Goal: Task Accomplishment & Management: Manage account settings

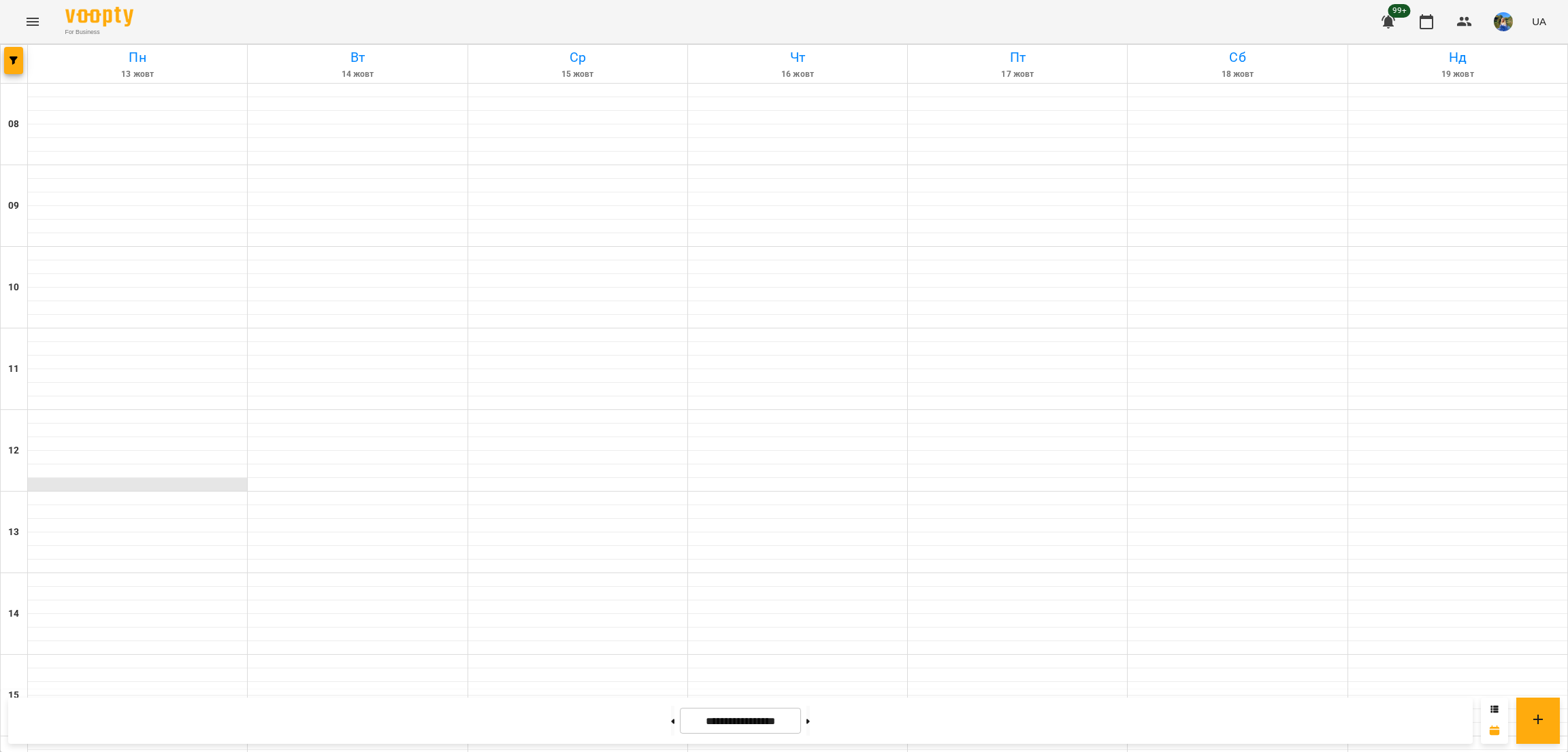
scroll to position [372, 0]
click at [810, 730] on button at bounding box center [808, 721] width 4 height 30
type input "**********"
click at [6, 66] on button "button" at bounding box center [14, 60] width 19 height 27
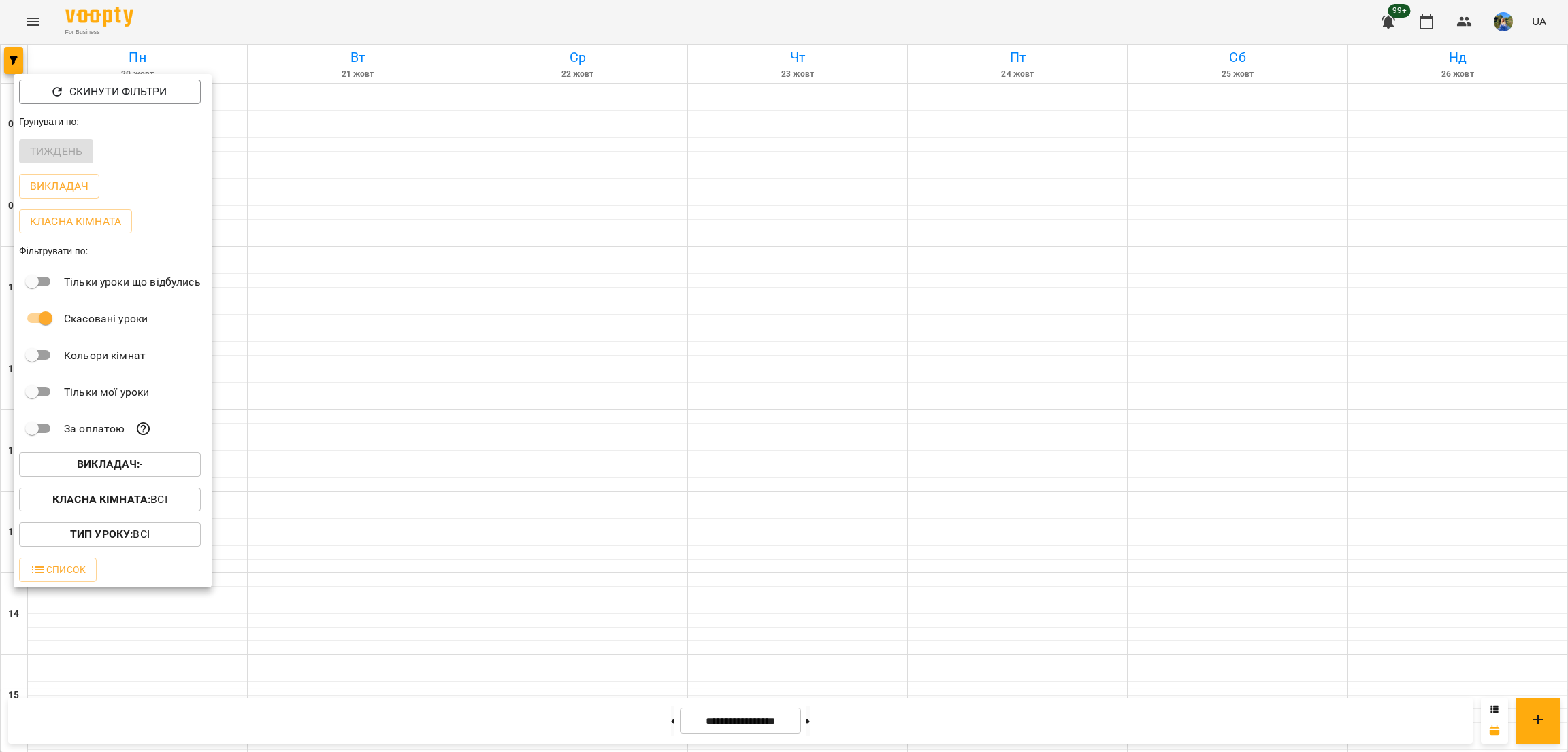
click at [165, 472] on span "Викладач : -" at bounding box center [110, 464] width 160 height 16
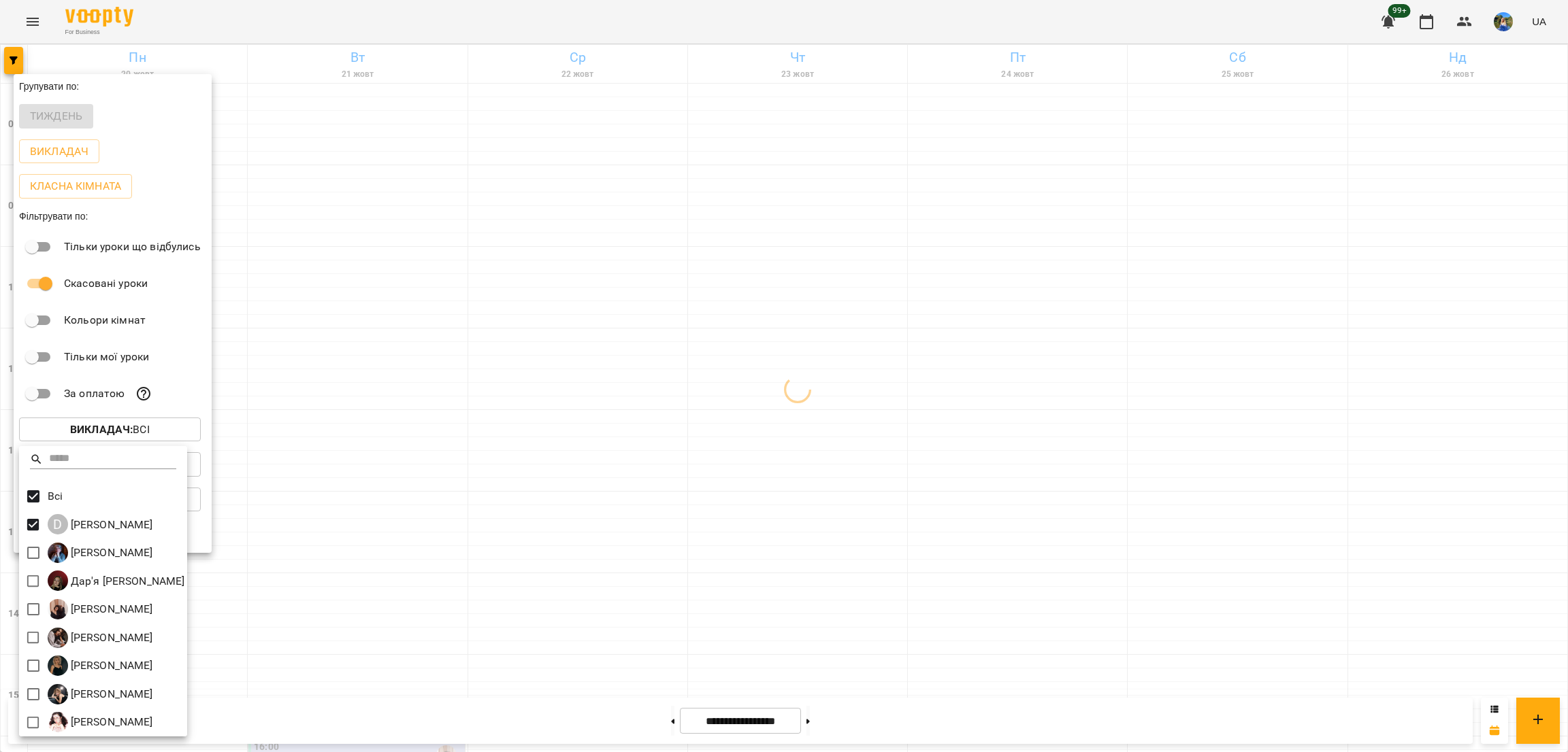
click at [961, 498] on div at bounding box center [784, 376] width 1568 height 752
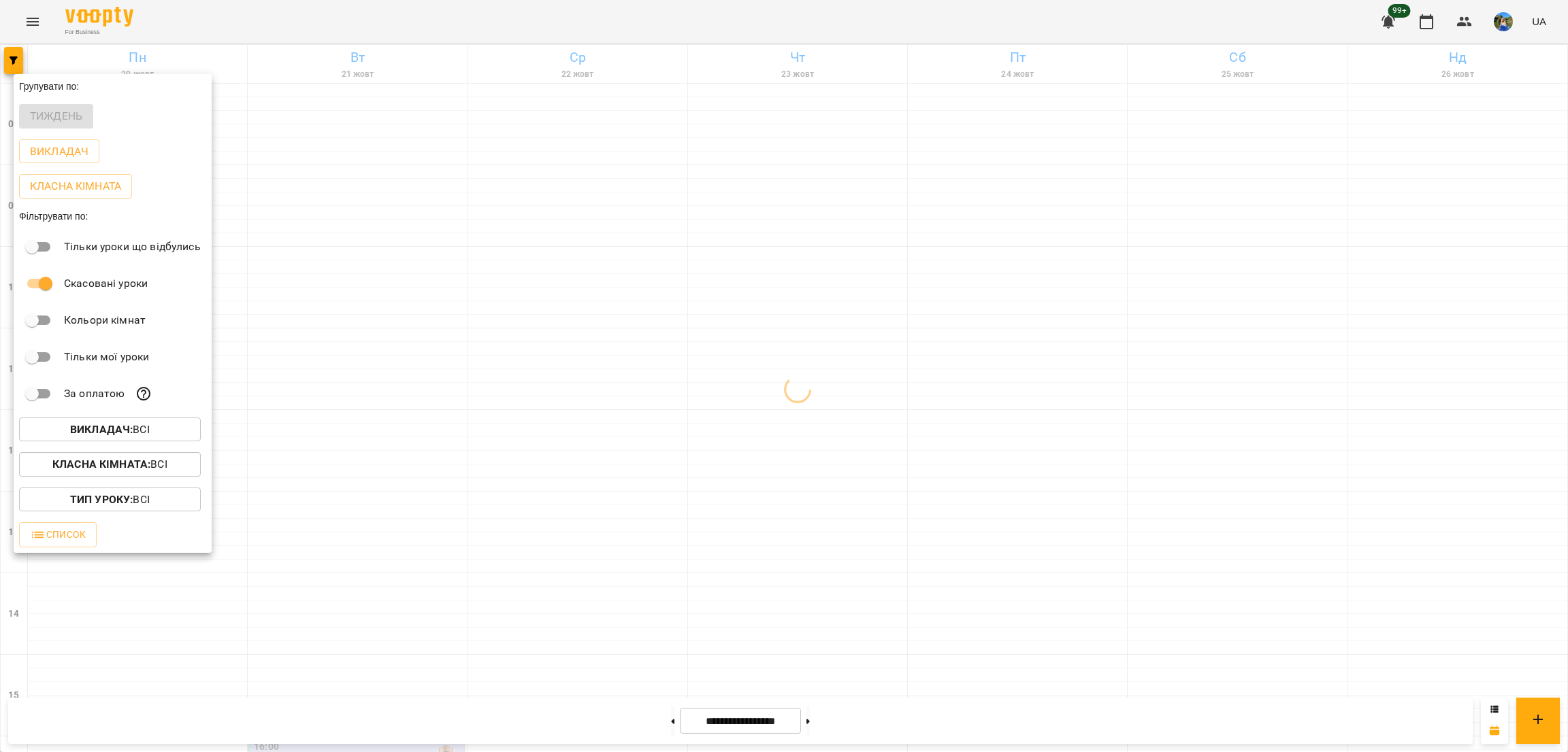
drag, startPoint x: 956, startPoint y: 496, endPoint x: 844, endPoint y: 494, distance: 112.0
click at [954, 496] on div at bounding box center [784, 376] width 1568 height 752
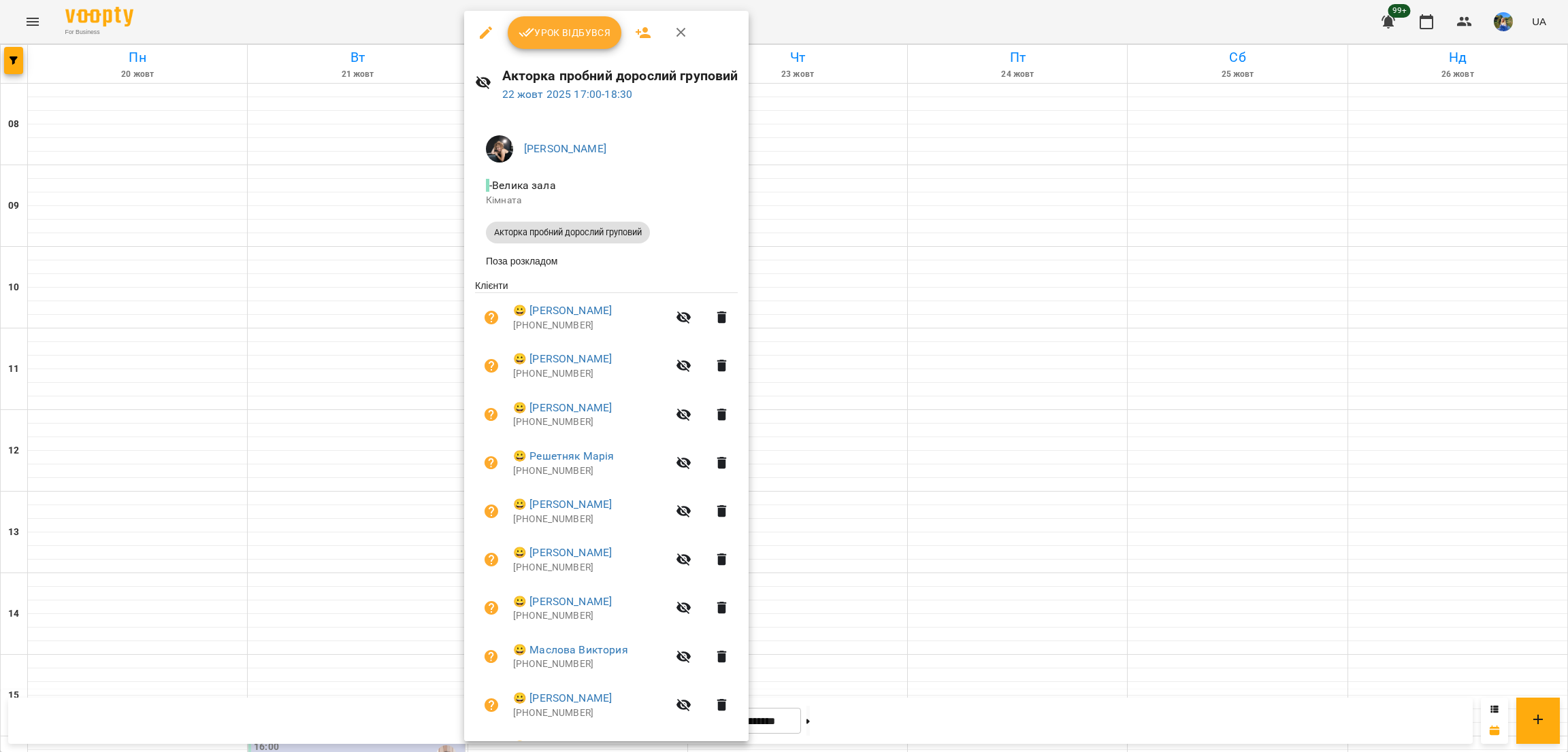
click at [643, 30] on icon "button" at bounding box center [643, 33] width 15 height 11
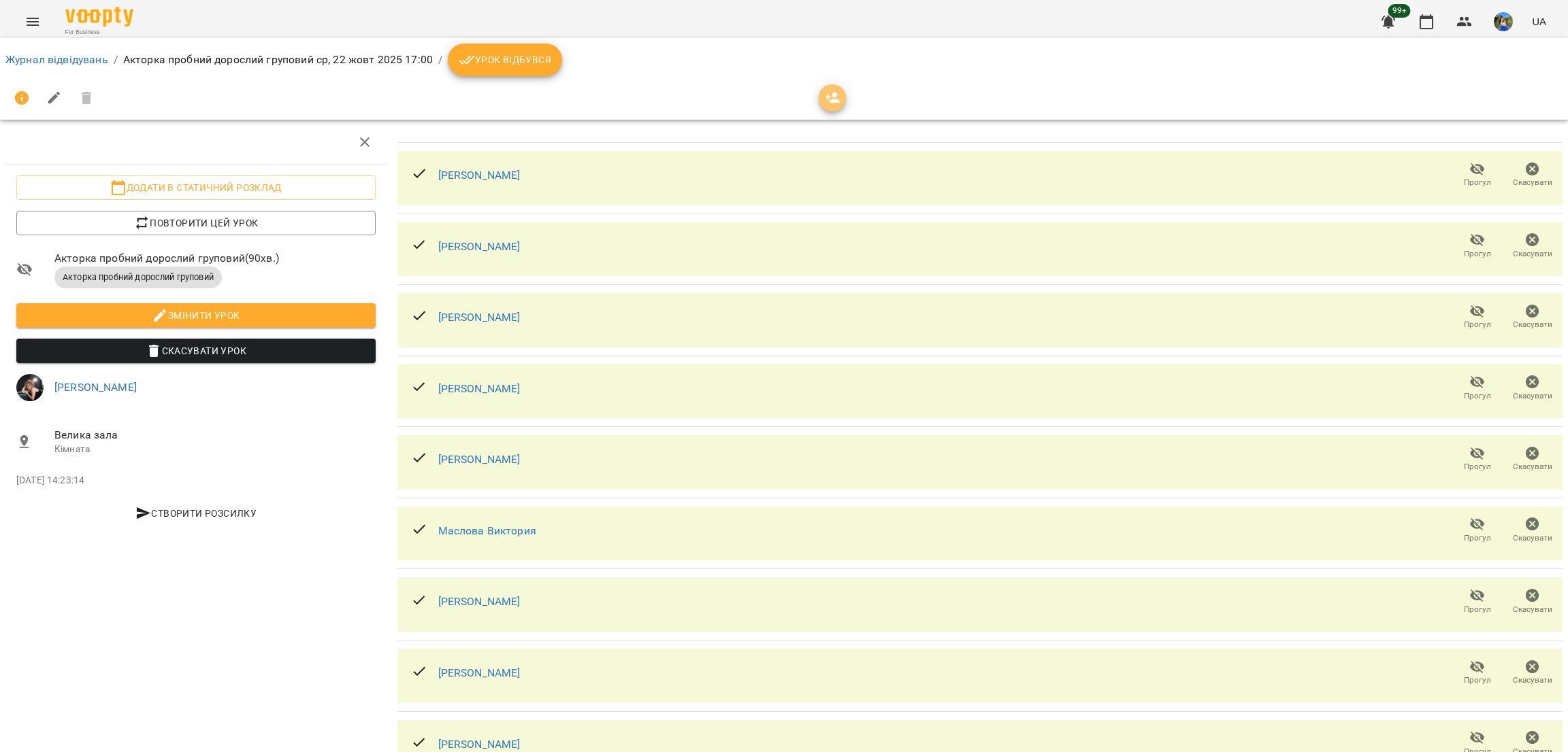
drag, startPoint x: 842, startPoint y: 100, endPoint x: 769, endPoint y: 118, distance: 75.2
click at [843, 100] on span "button" at bounding box center [832, 98] width 27 height 16
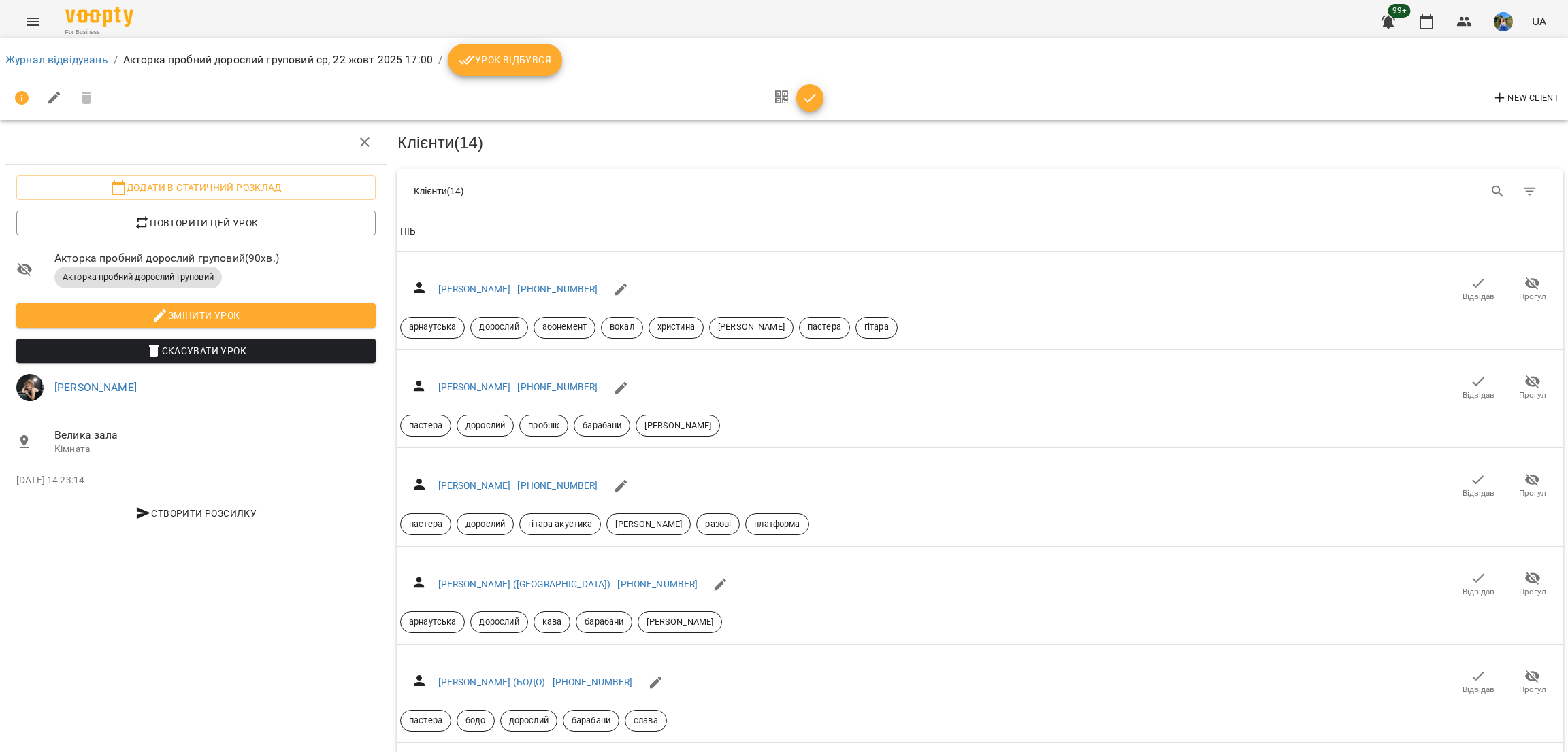
click at [1459, 194] on div "Table Toolbar" at bounding box center [1259, 192] width 574 height 33
click at [1481, 188] on button "Search" at bounding box center [1498, 192] width 33 height 33
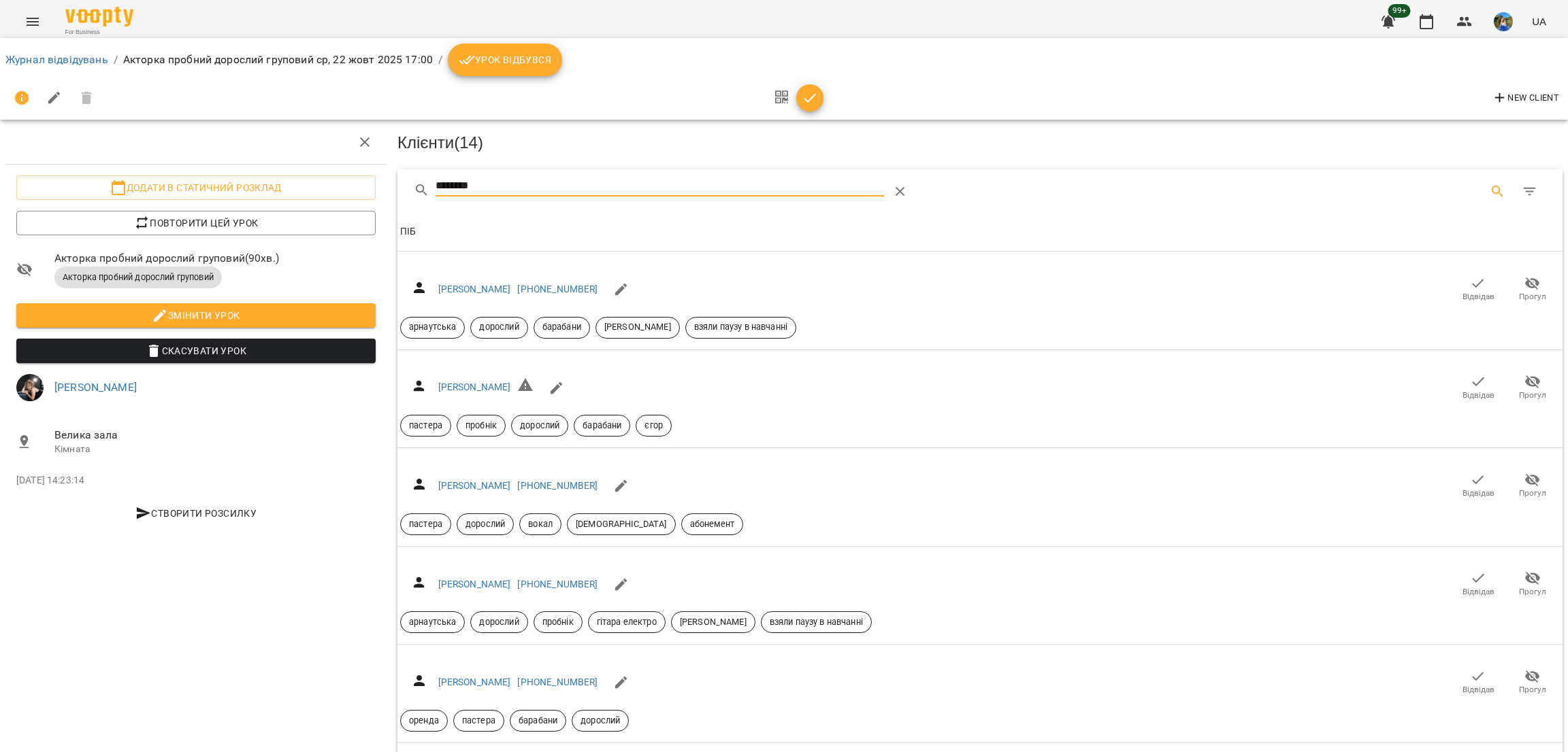
paste input "**********"
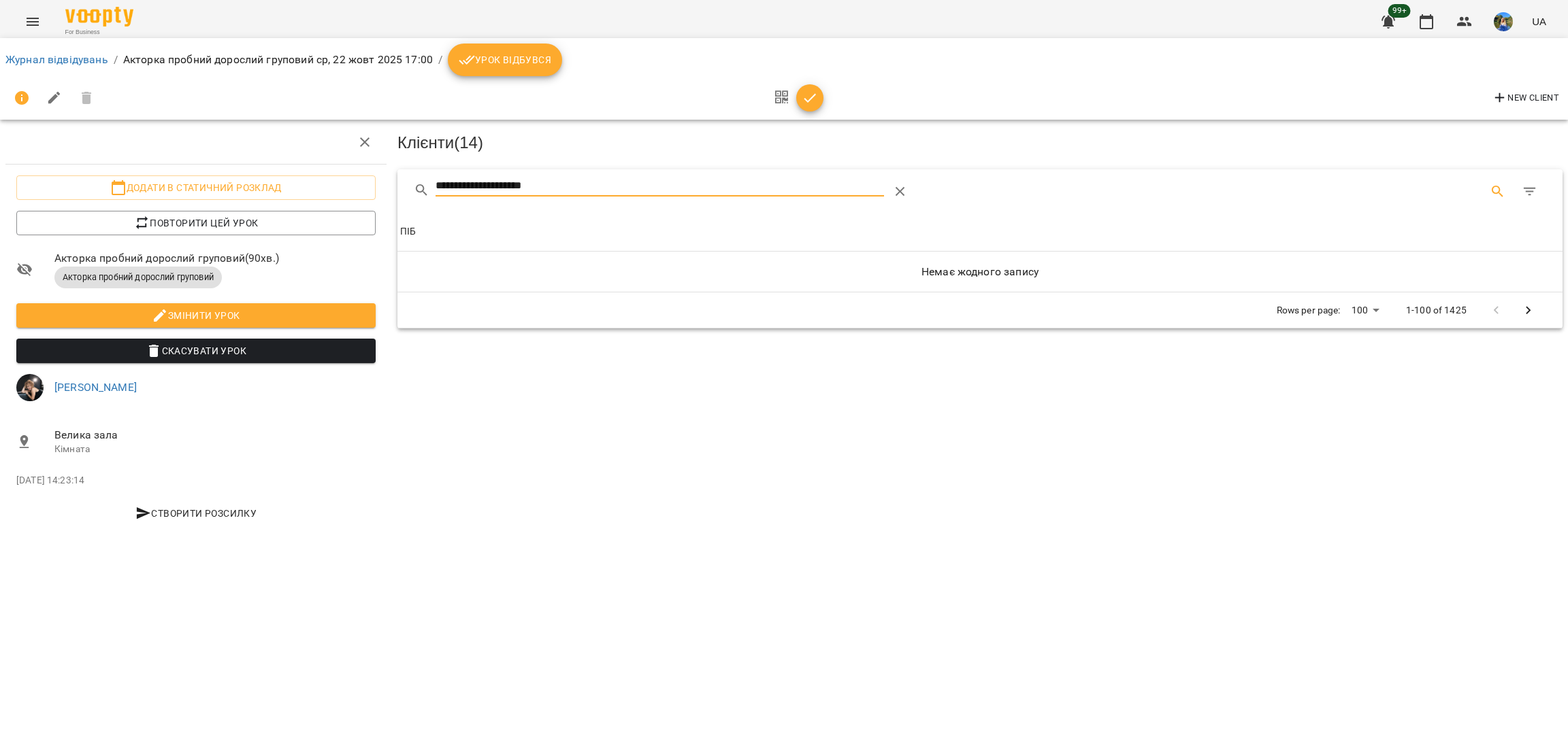
drag, startPoint x: 479, startPoint y: 179, endPoint x: 410, endPoint y: 176, distance: 69.1
click at [410, 176] on div "**********" at bounding box center [980, 191] width 1165 height 44
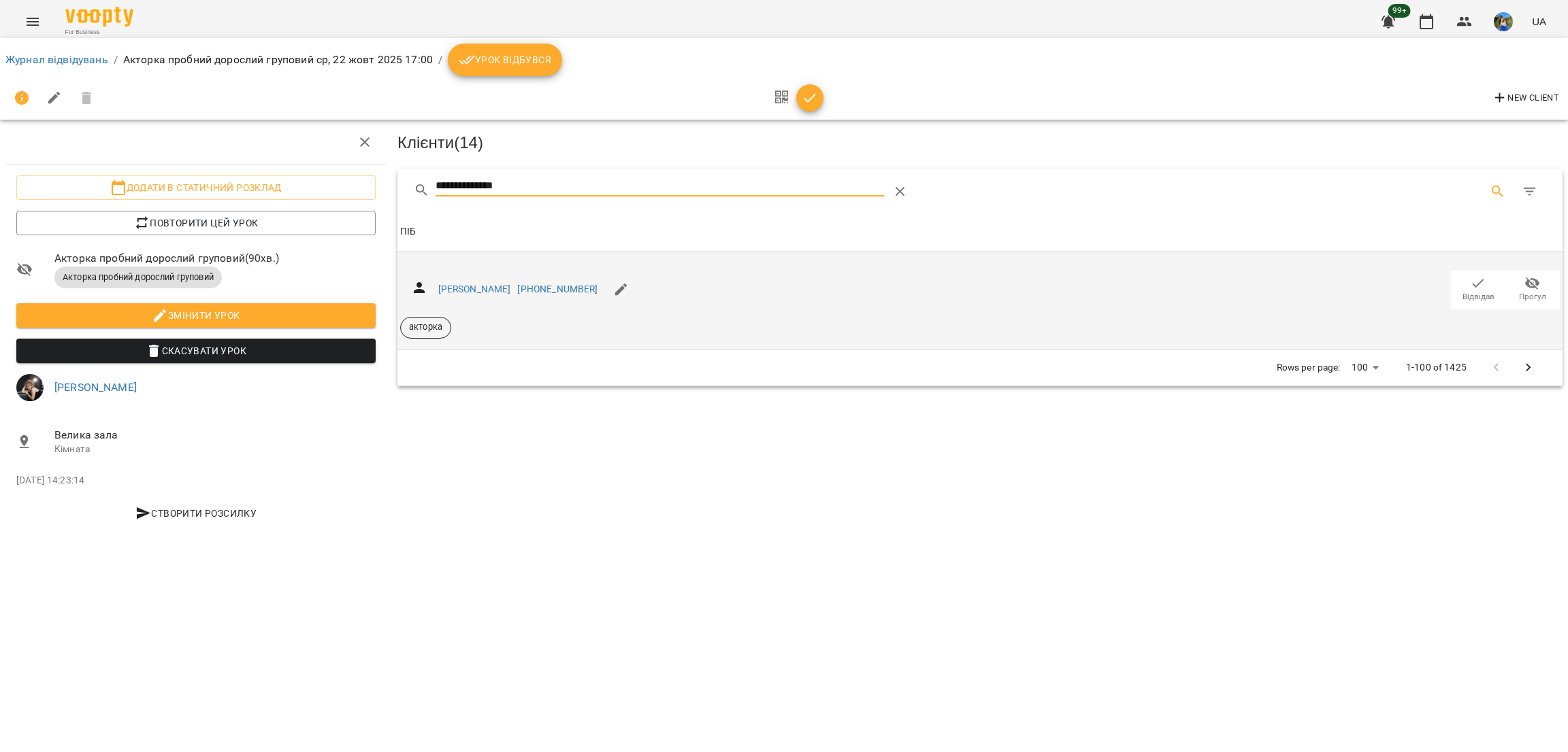
type input "**********"
click at [1467, 280] on span "Відвідав" at bounding box center [1477, 288] width 38 height 27
click at [916, 189] on button "Table Toolbar" at bounding box center [900, 192] width 33 height 33
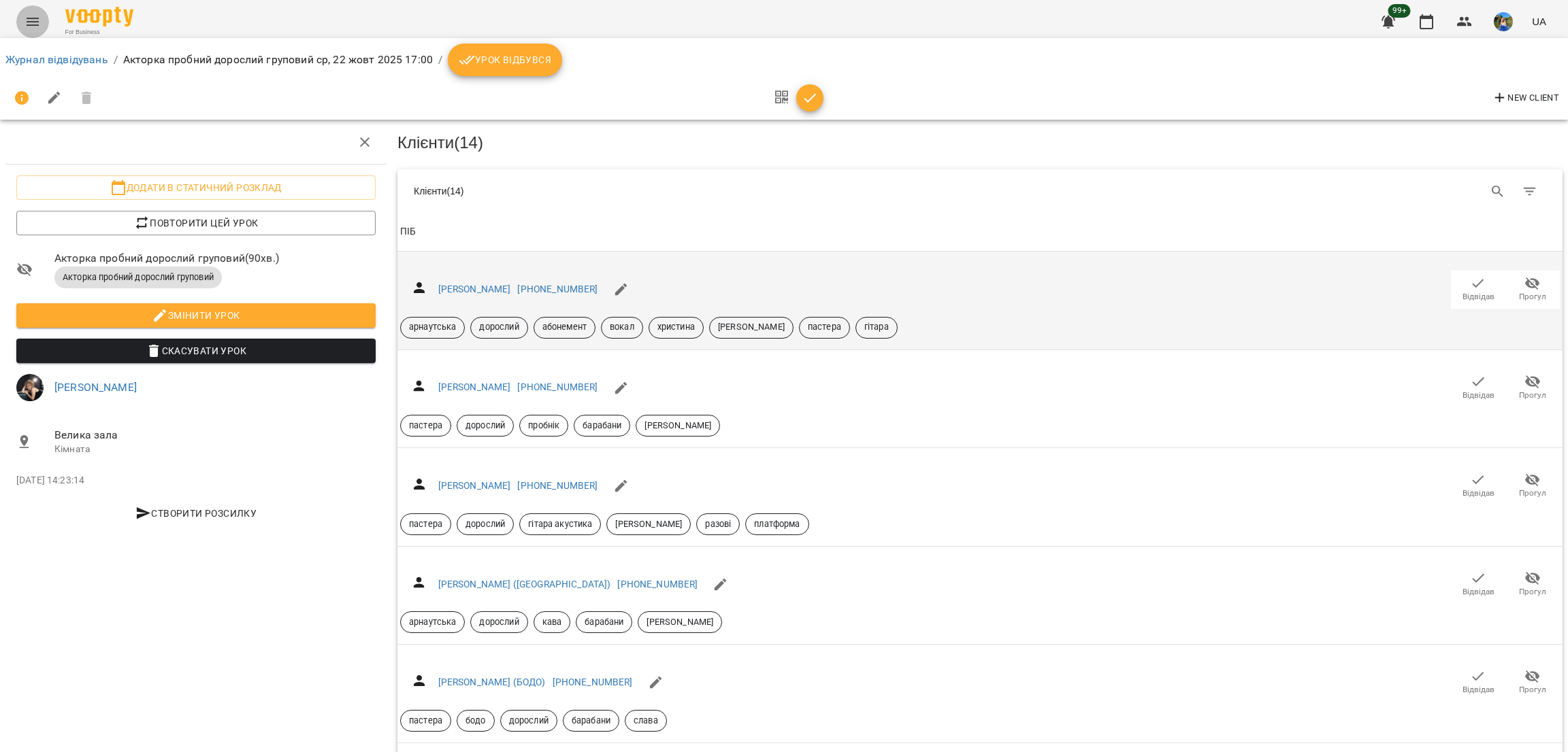
click at [29, 21] on icon "Menu" at bounding box center [33, 22] width 13 height 8
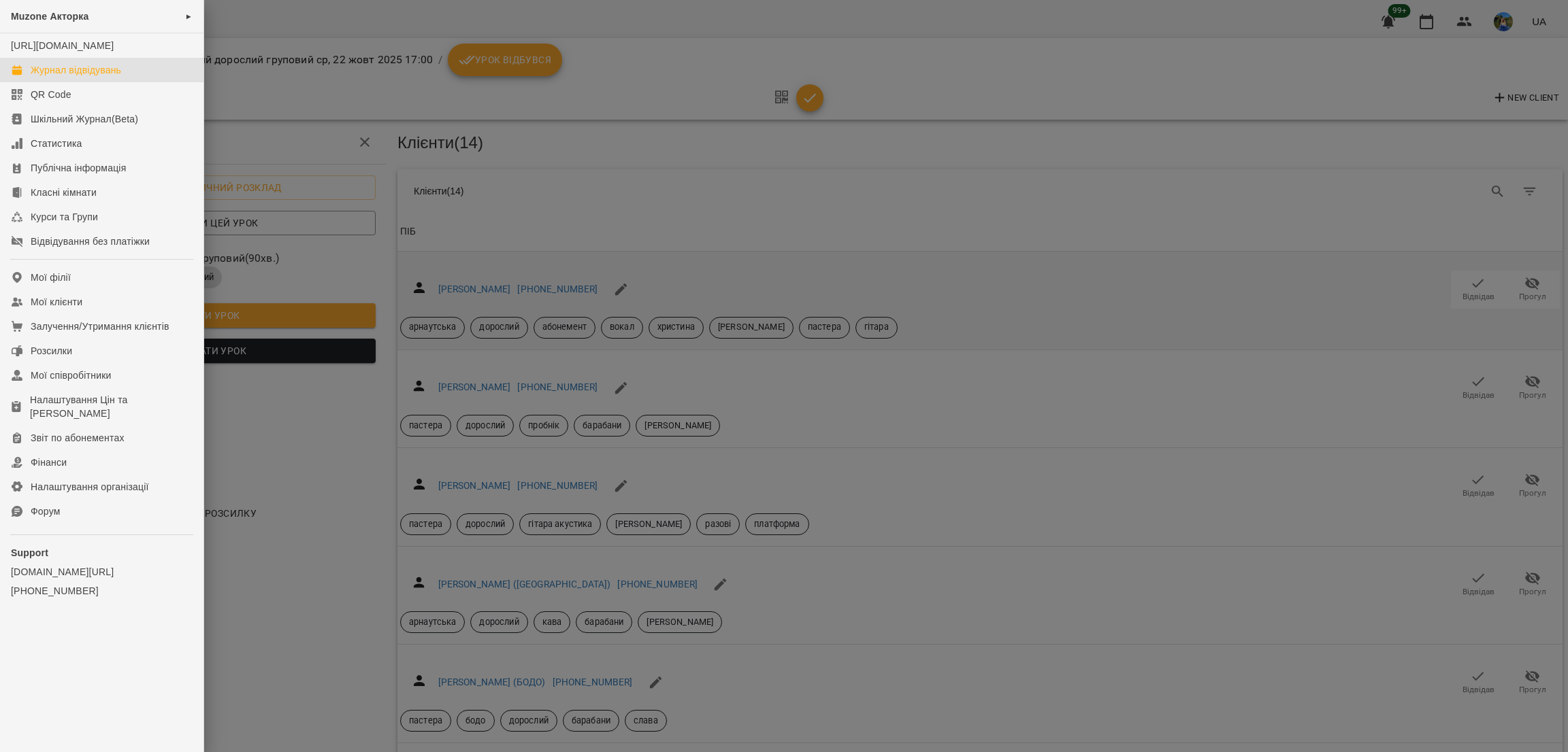
click at [89, 77] on div "Журнал відвідувань" at bounding box center [76, 70] width 91 height 13
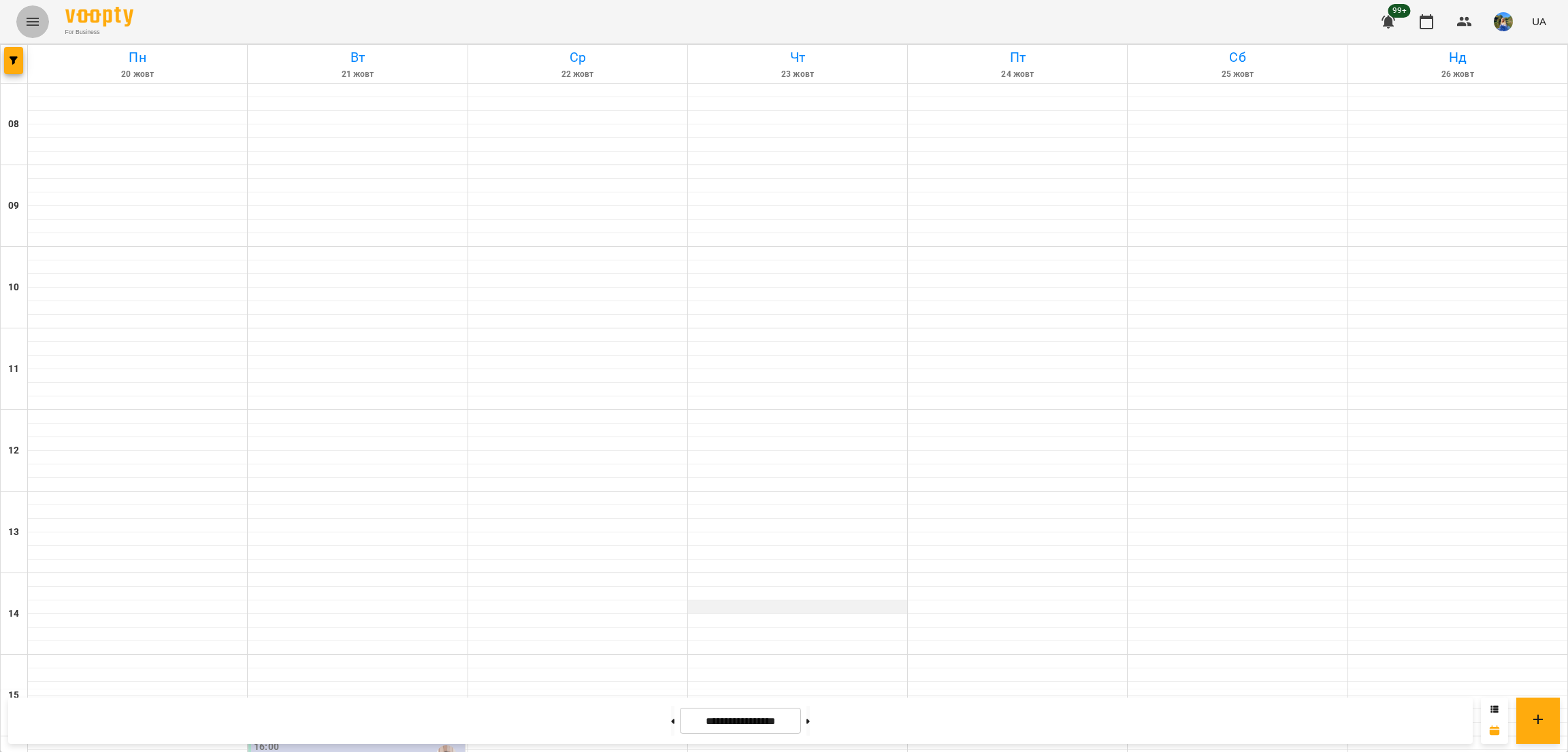
scroll to position [372, 0]
